Goal: Information Seeking & Learning: Learn about a topic

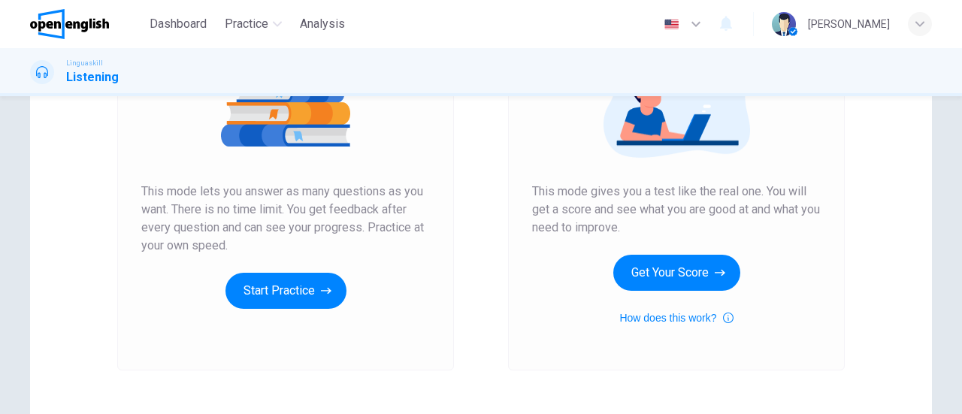
scroll to position [210, 0]
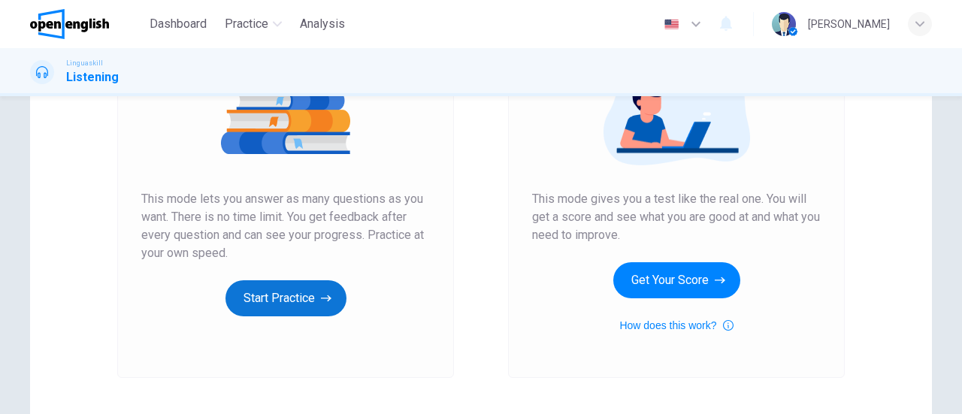
click at [283, 298] on button "Start Practice" at bounding box center [286, 298] width 121 height 36
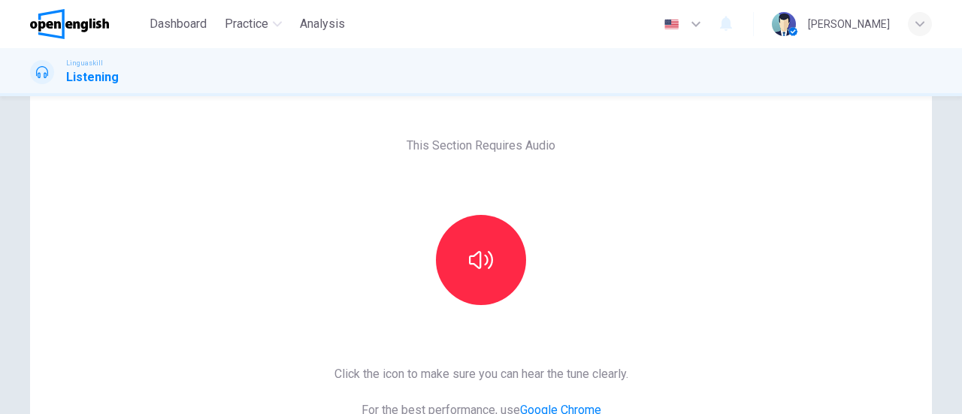
scroll to position [49, 0]
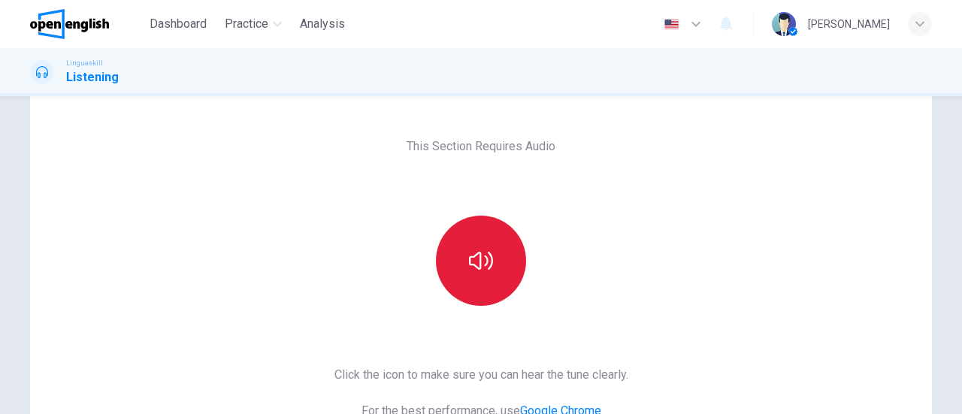
click at [487, 277] on button "button" at bounding box center [481, 261] width 90 height 90
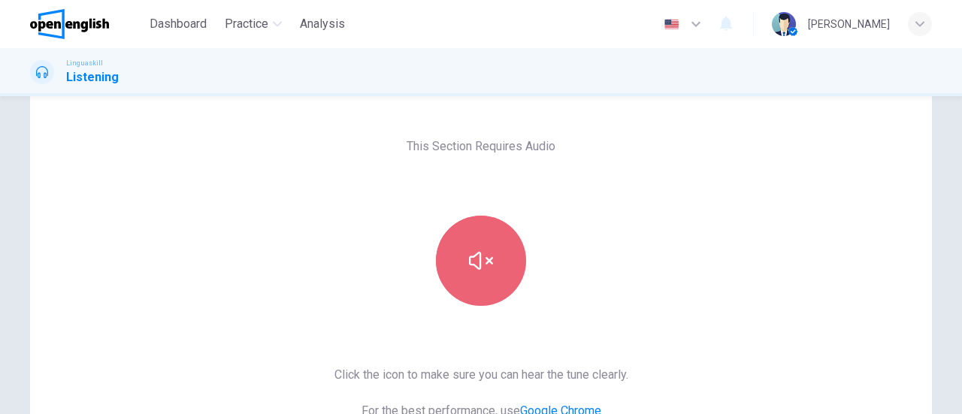
click at [487, 277] on button "button" at bounding box center [481, 261] width 90 height 90
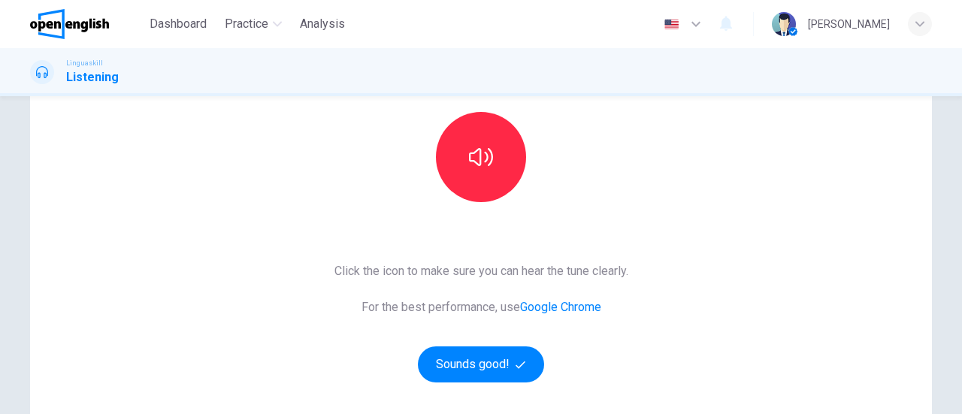
scroll to position [192, 0]
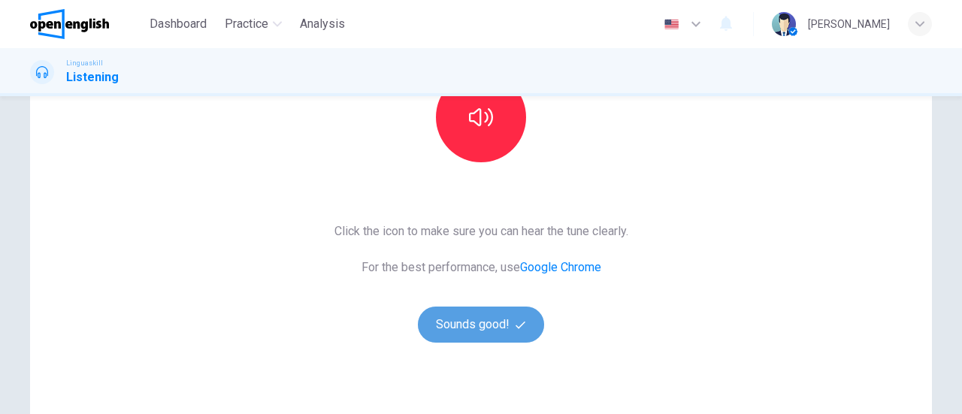
click at [486, 315] on button "Sounds good!" at bounding box center [481, 325] width 126 height 36
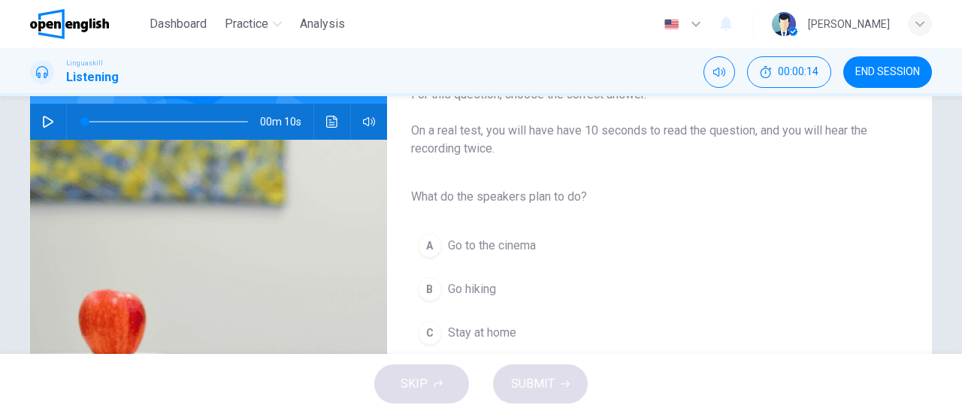
scroll to position [144, 0]
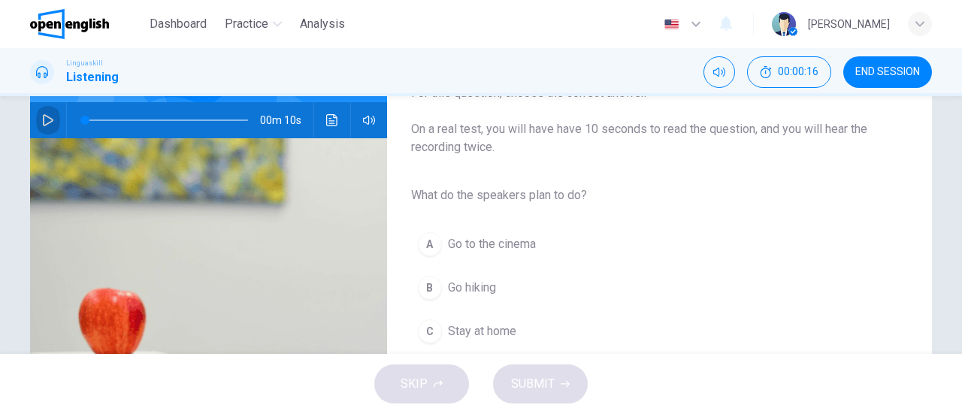
click at [42, 123] on icon "button" at bounding box center [48, 120] width 12 height 12
type input "**"
click at [45, 120] on icon "button" at bounding box center [48, 120] width 12 height 12
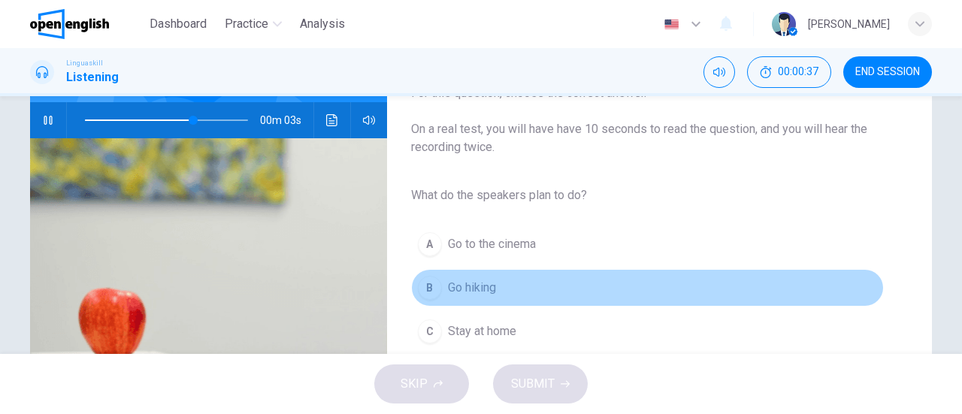
click at [435, 287] on div "B" at bounding box center [430, 288] width 24 height 24
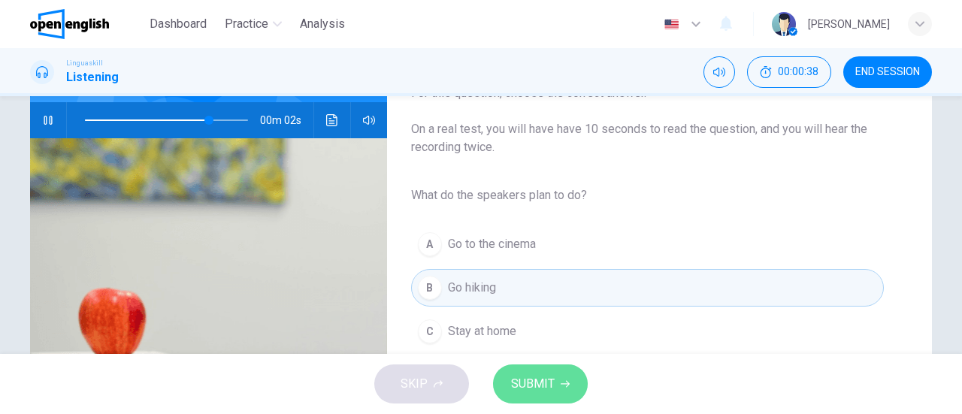
click at [548, 386] on span "SUBMIT" at bounding box center [533, 384] width 44 height 21
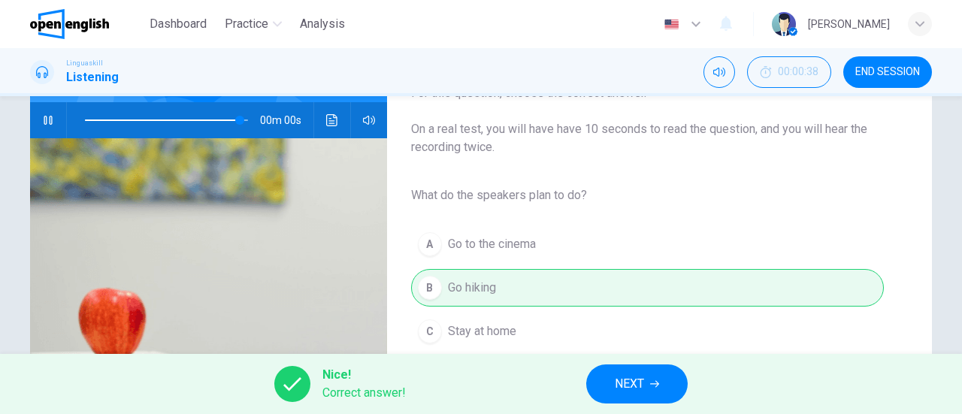
type input "*"
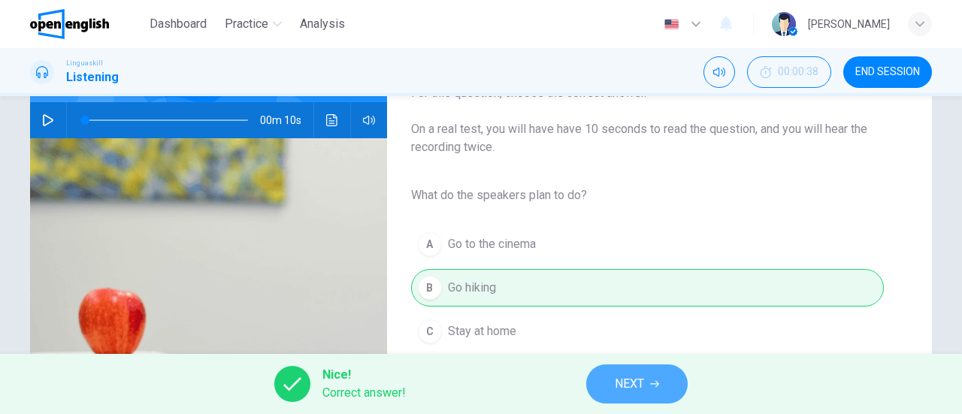
click at [644, 386] on span "NEXT" at bounding box center [629, 384] width 29 height 21
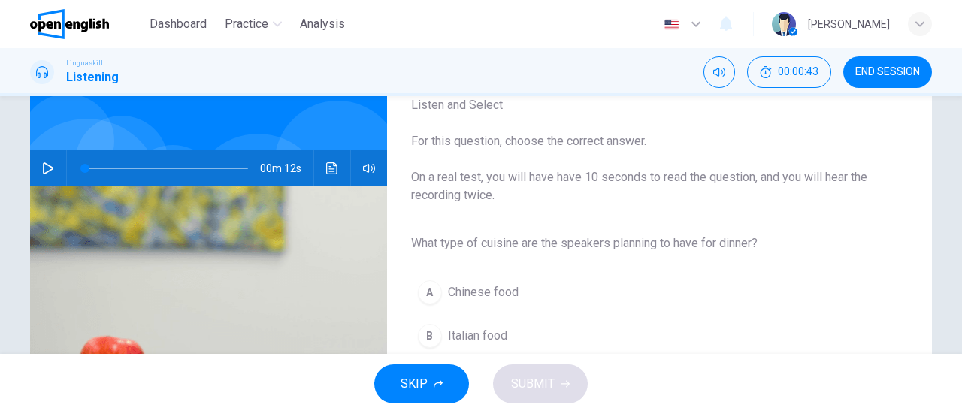
scroll to position [0, 0]
